Goal: Task Accomplishment & Management: Manage account settings

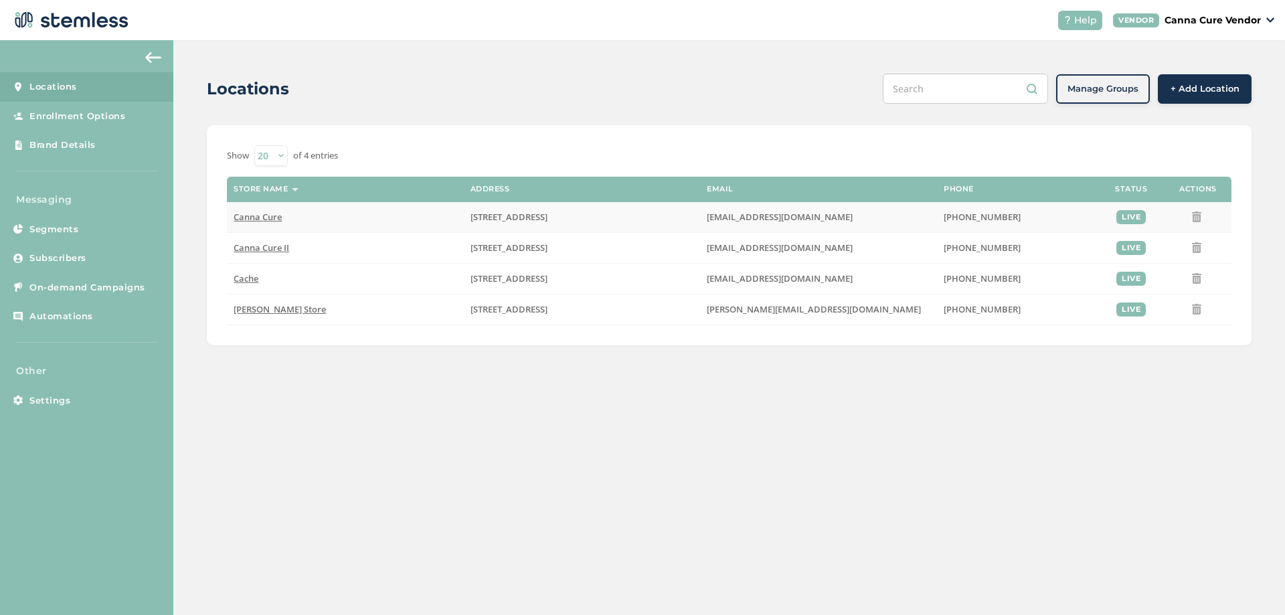
click at [266, 218] on span "Canna Cure" at bounding box center [258, 217] width 48 height 12
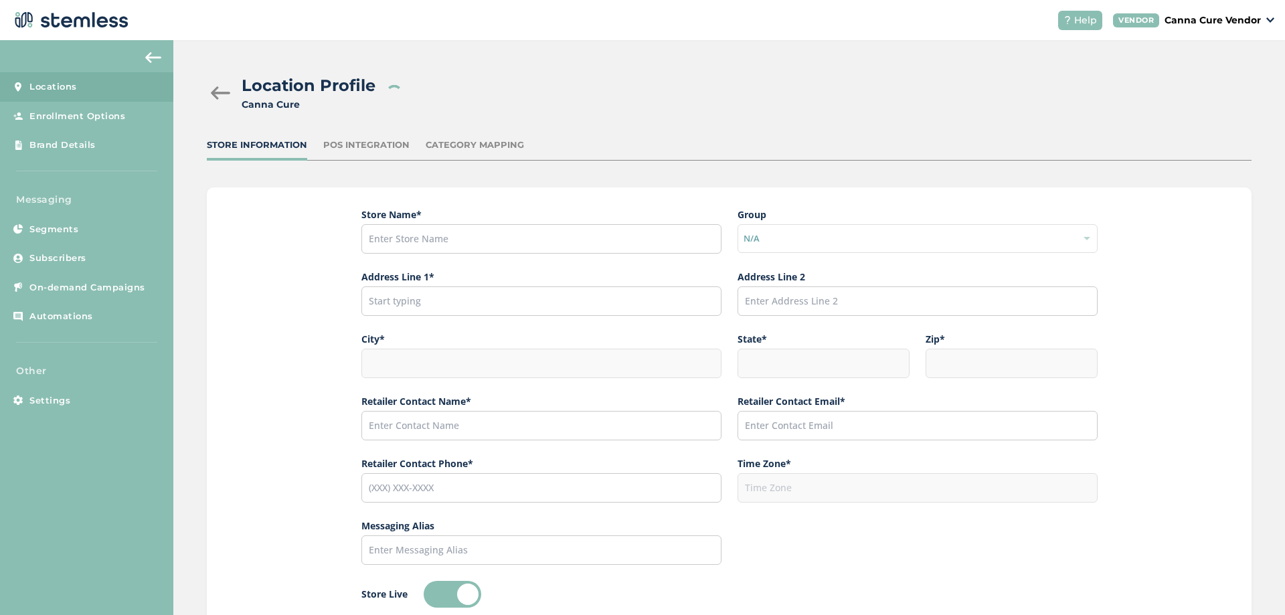
type input "Canna Cure"
type input "[STREET_ADDRESS]"
type input "[PERSON_NAME]"
type input "OK"
type input "73505"
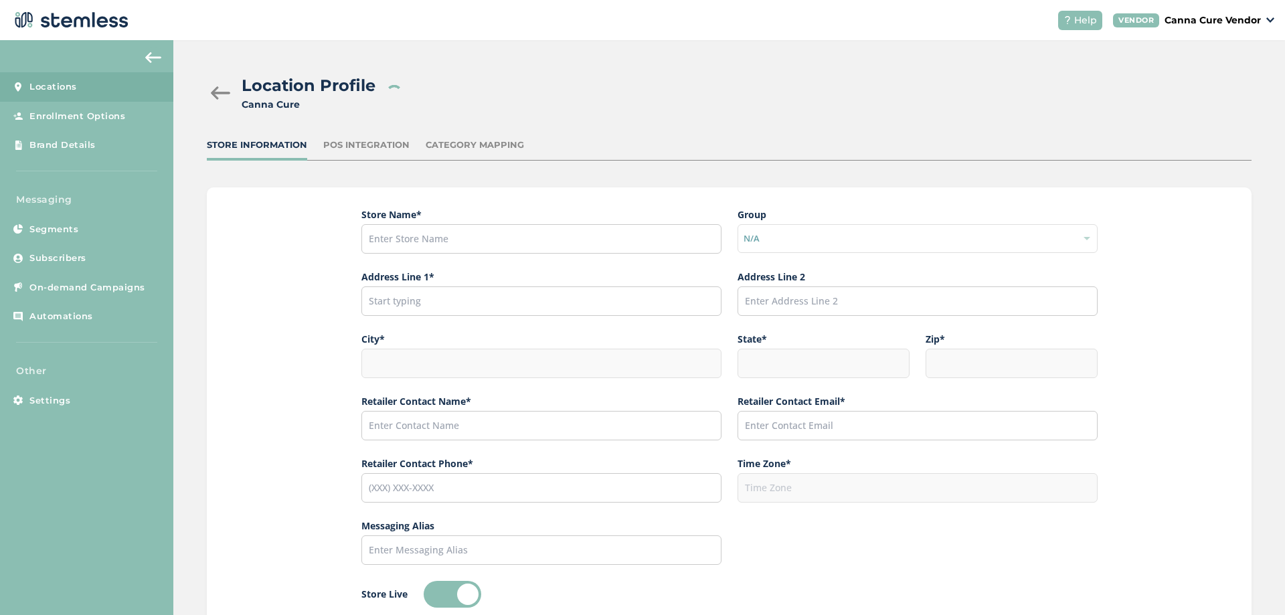
type input "Linnelle"
type input "[EMAIL_ADDRESS][DOMAIN_NAME]"
type input "[PHONE_NUMBER]"
type input "America/[GEOGRAPHIC_DATA]"
type input "CanCure"
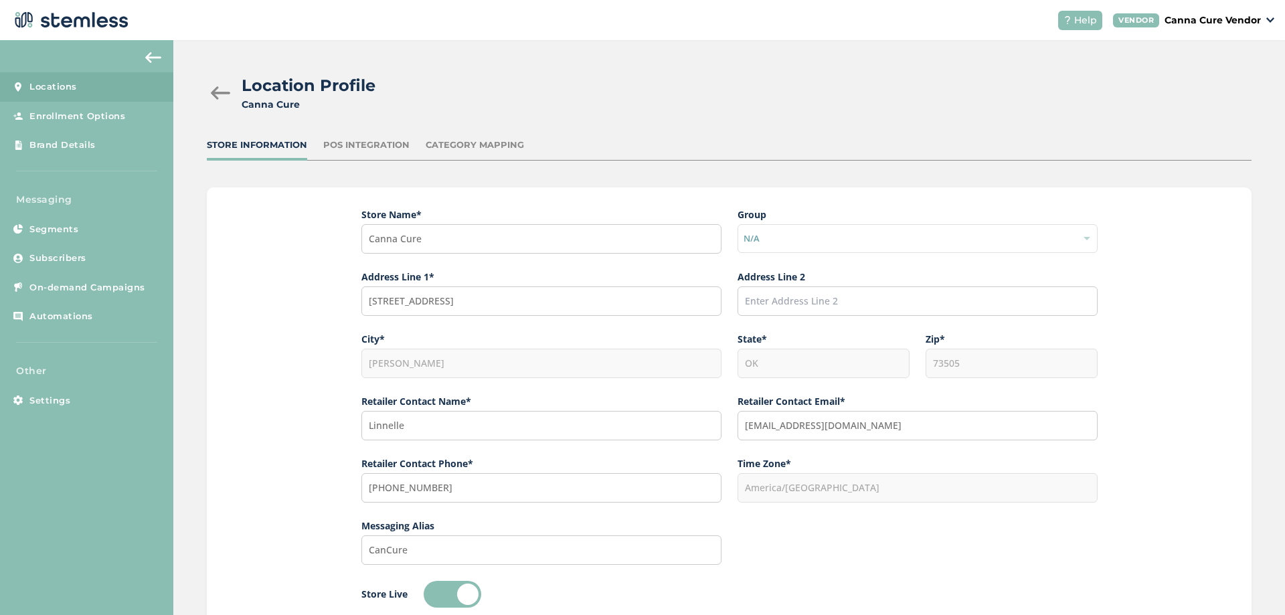
click at [299, 294] on div "Store Name * Canna Cure Group N/A Address Line 1* [STREET_ADDRESS] Address Line…" at bounding box center [729, 407] width 1045 height 440
click at [68, 263] on span "Subscribers" at bounding box center [57, 258] width 57 height 13
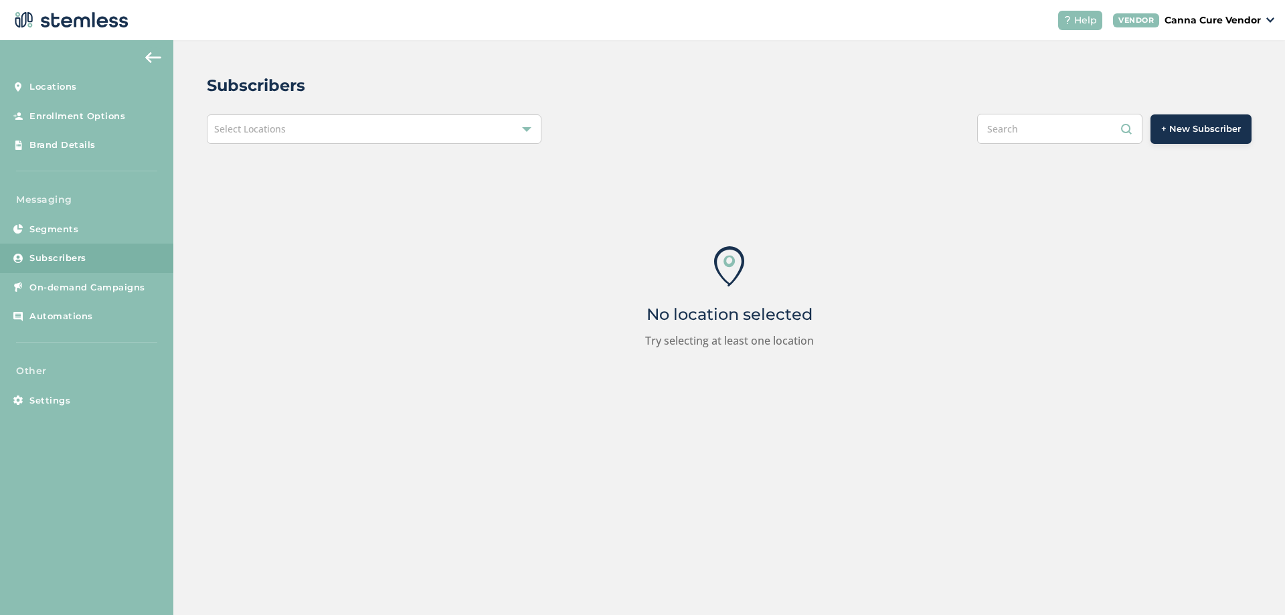
drag, startPoint x: 358, startPoint y: 131, endPoint x: 341, endPoint y: 143, distance: 20.6
click at [358, 130] on div "Select Locations" at bounding box center [374, 128] width 335 height 29
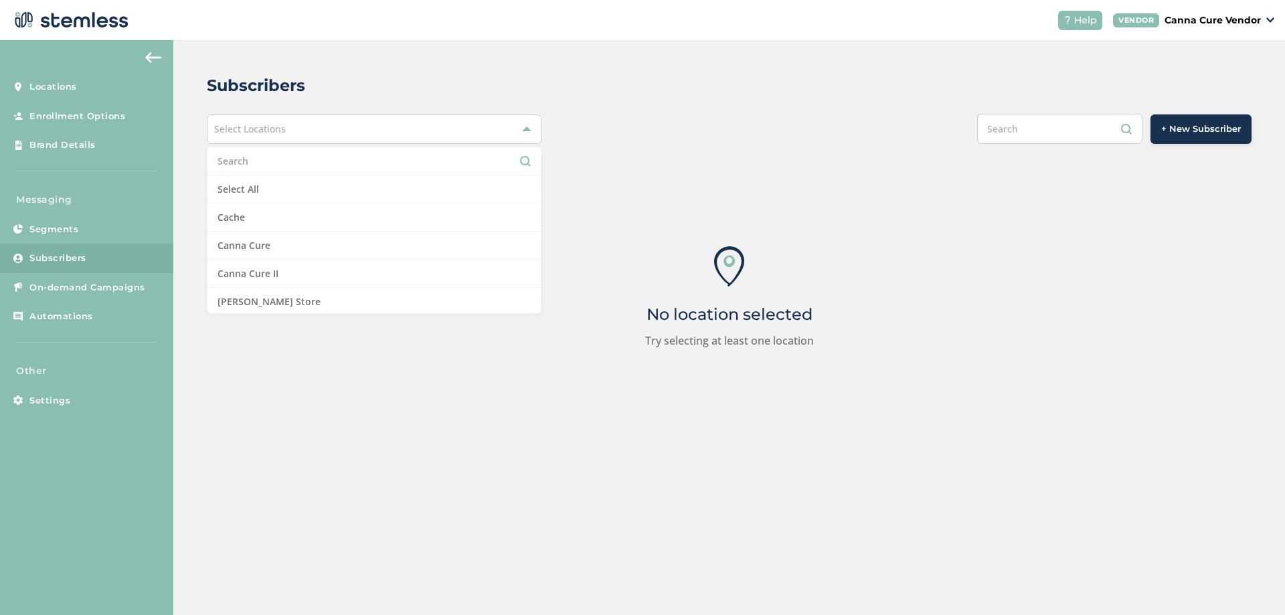
click at [291, 161] on input "text" at bounding box center [374, 161] width 313 height 14
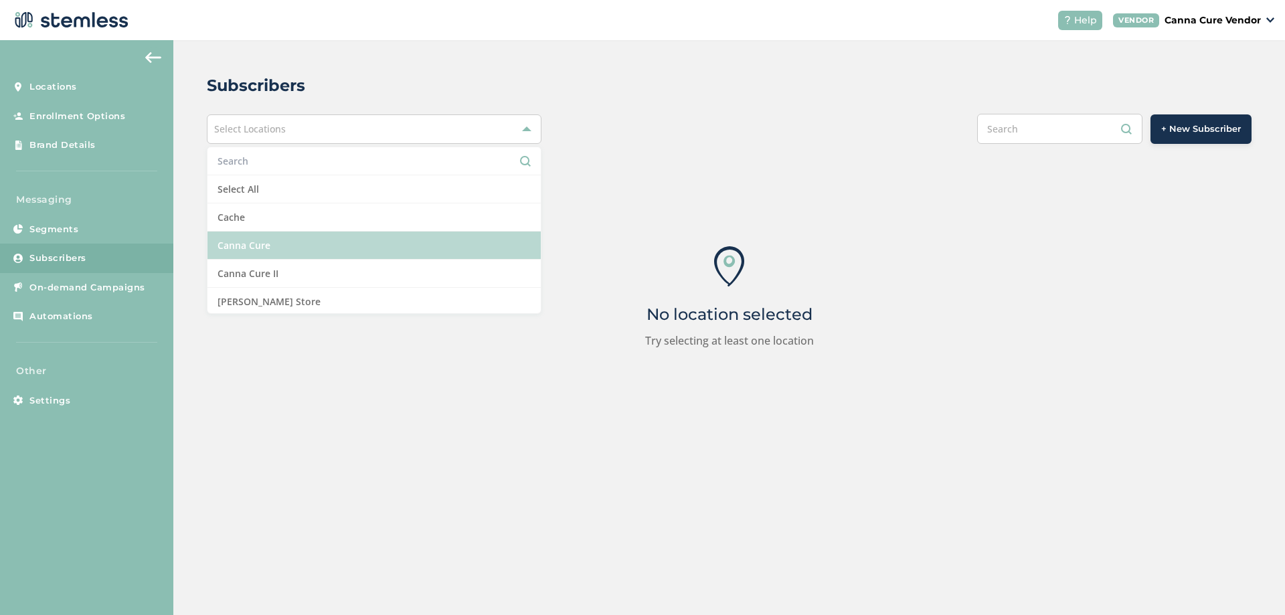
click at [265, 247] on li "Canna Cure" at bounding box center [373, 246] width 333 height 28
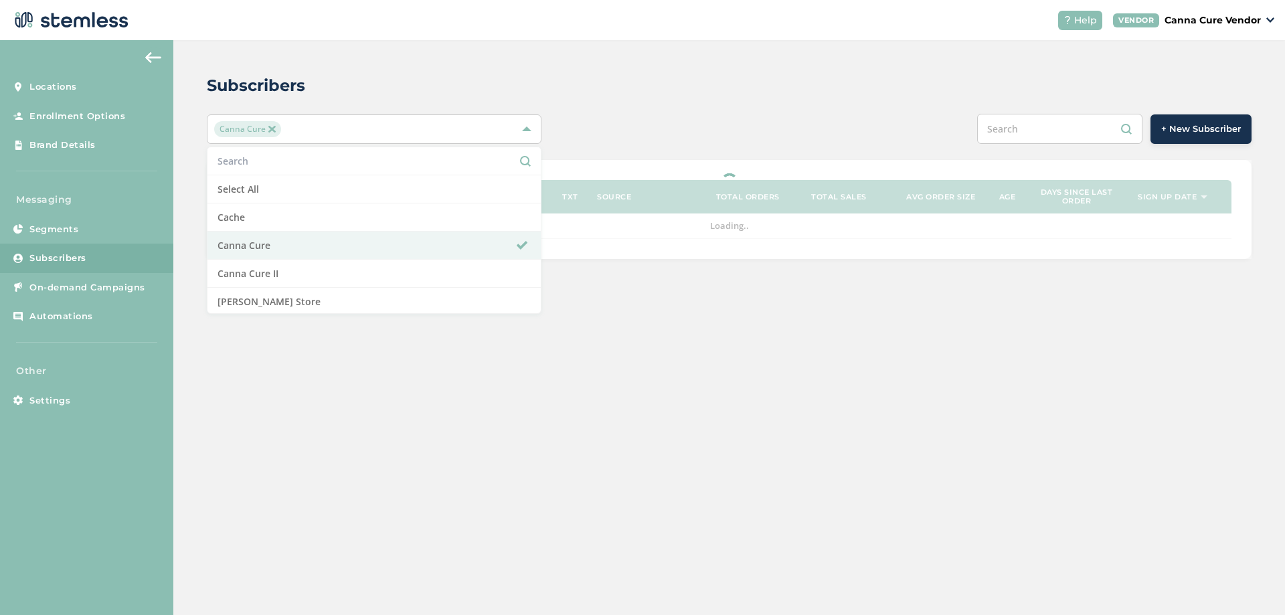
click at [581, 86] on div "Subscribers" at bounding box center [724, 86] width 1034 height 24
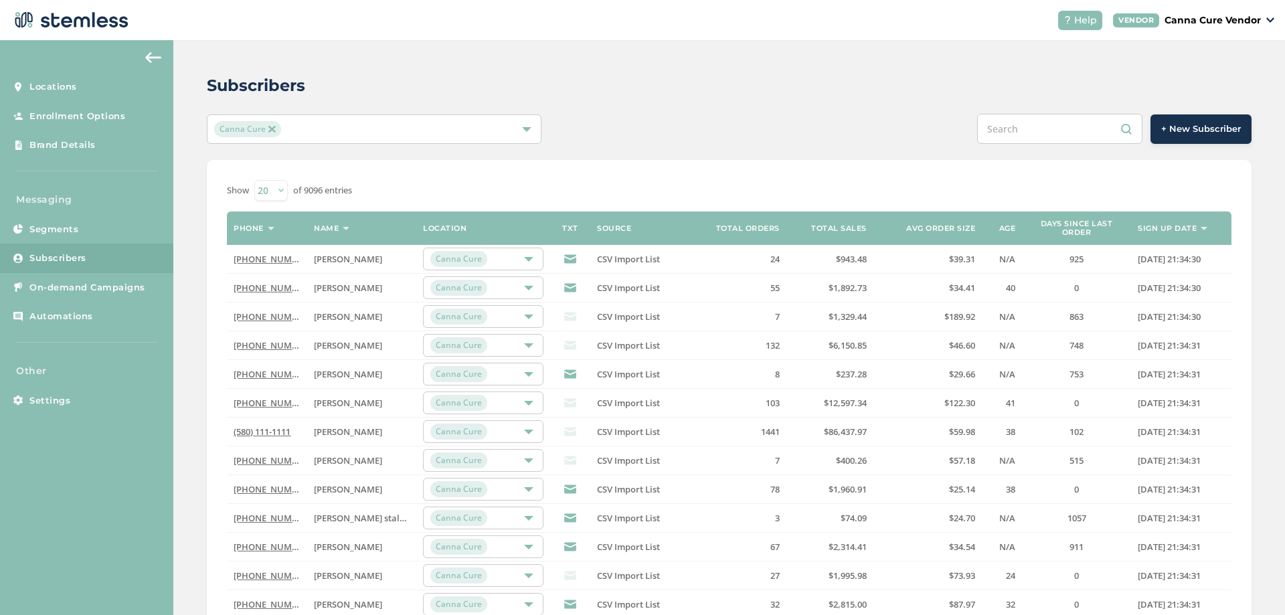
click at [1038, 137] on input "text" at bounding box center [1059, 129] width 165 height 30
paste input "9407300617"
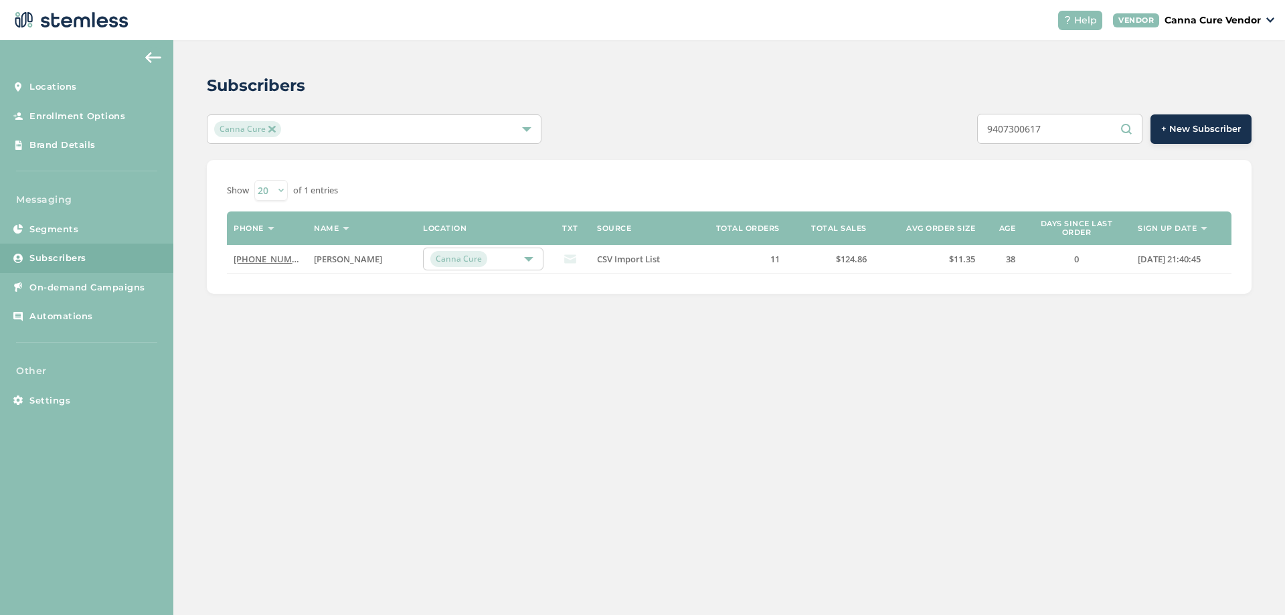
type input "9407300617"
click at [272, 129] on img at bounding box center [271, 129] width 7 height 7
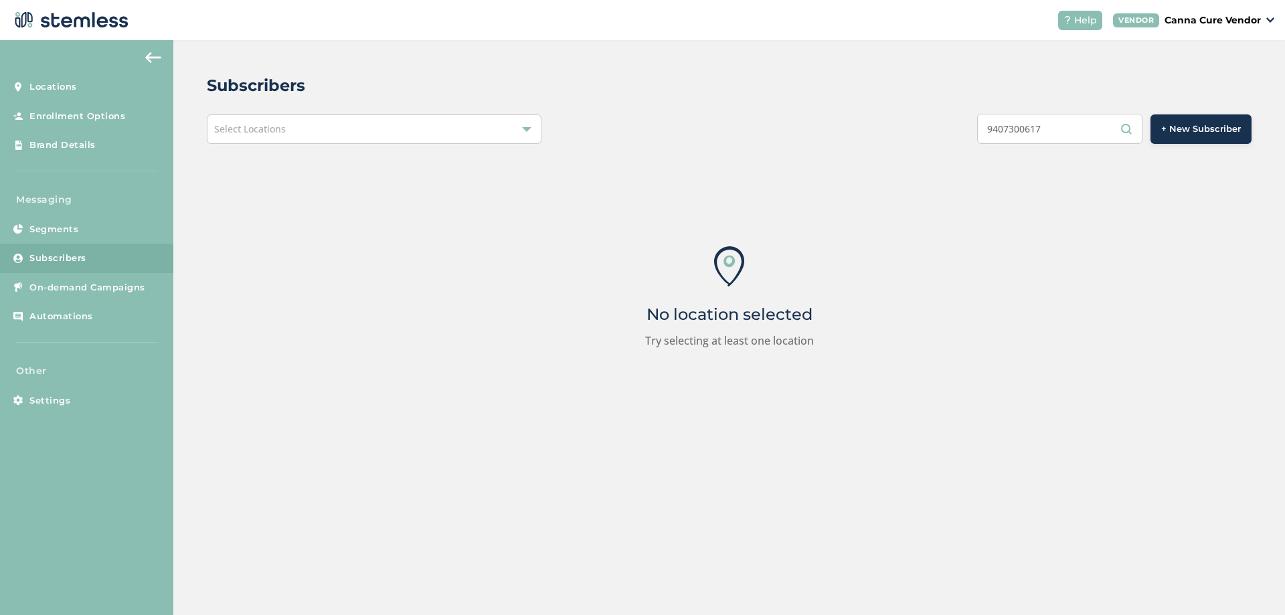
click at [367, 139] on div "Select Locations" at bounding box center [374, 128] width 335 height 29
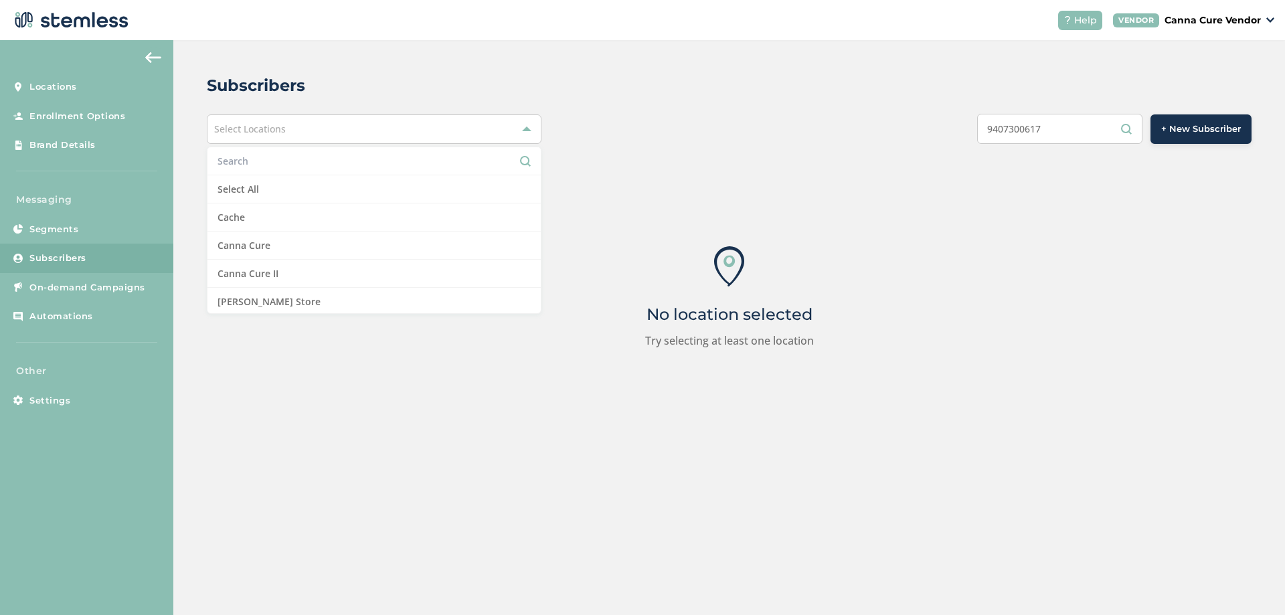
click at [292, 161] on input "text" at bounding box center [374, 161] width 313 height 14
click at [290, 129] on div "Select Locations" at bounding box center [374, 128] width 335 height 29
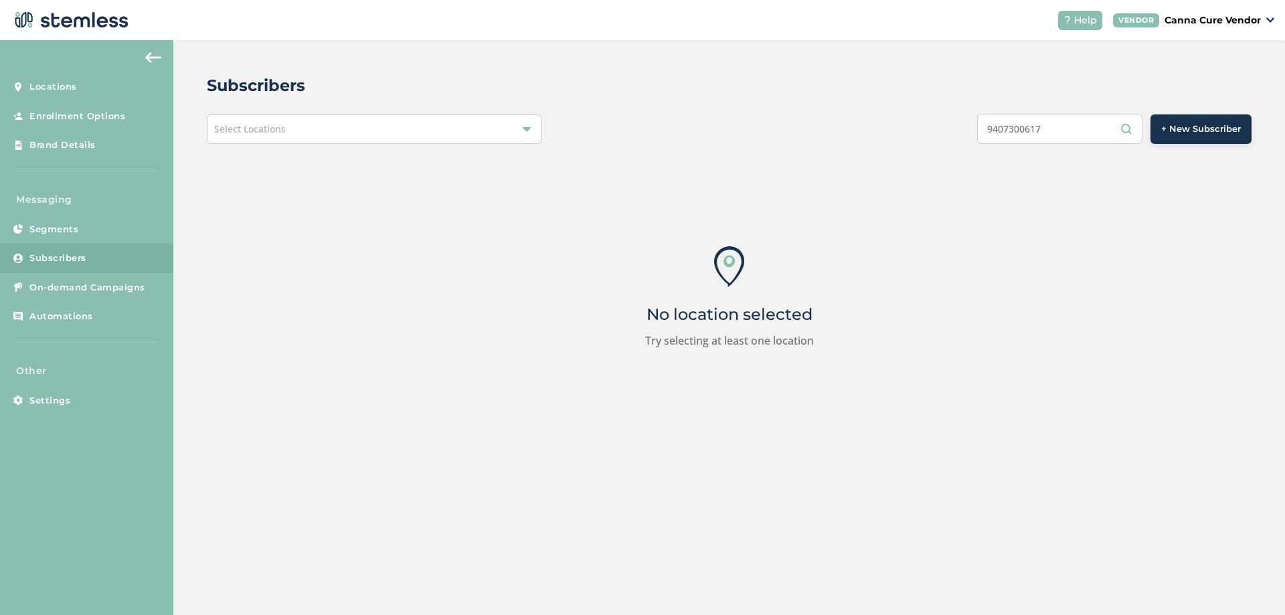
click at [359, 134] on div "Select Locations" at bounding box center [374, 128] width 335 height 29
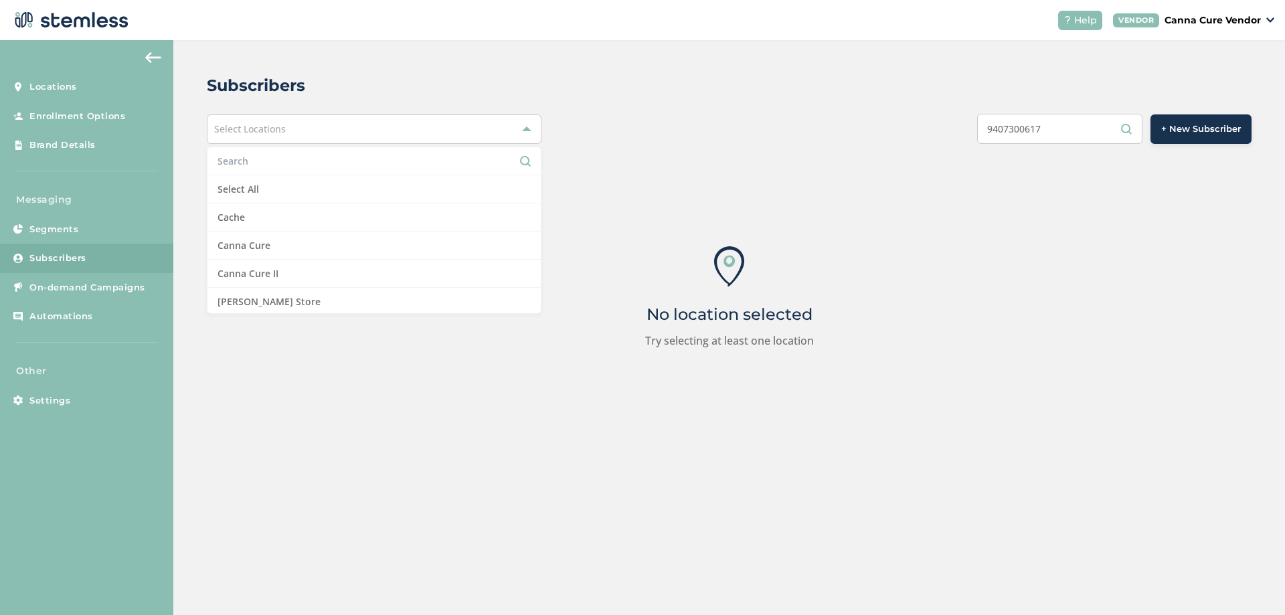
click at [363, 131] on div "Select Locations" at bounding box center [374, 128] width 335 height 29
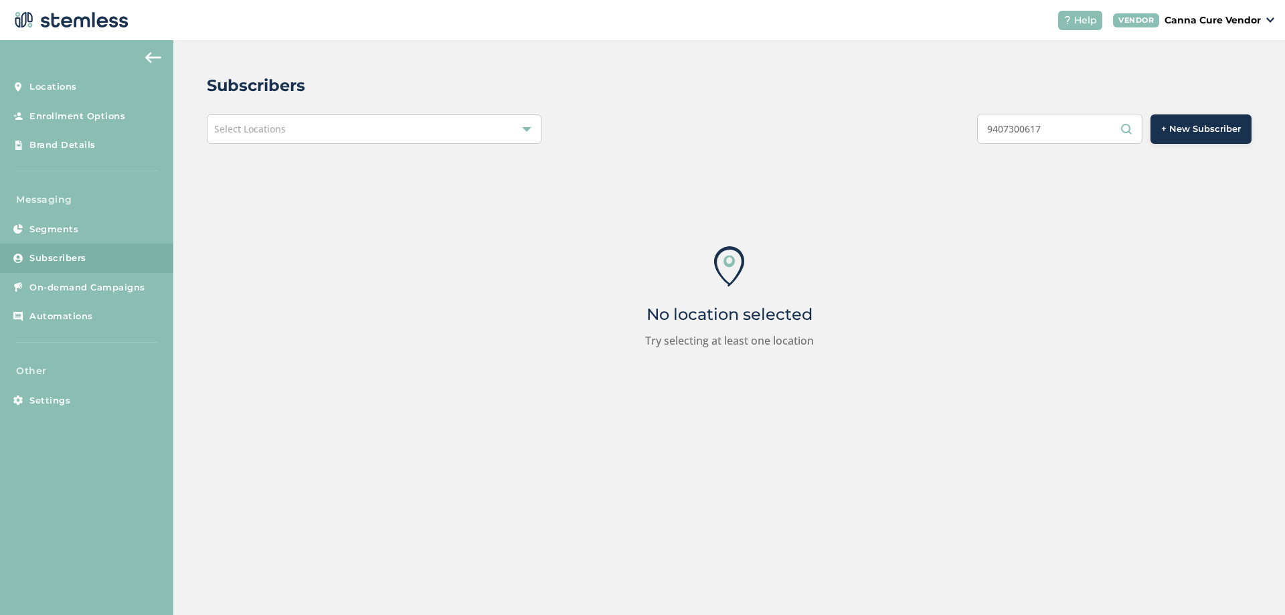
click at [1200, 23] on p "Canna Cure Vendor" at bounding box center [1213, 20] width 96 height 14
